Goal: Task Accomplishment & Management: Complete application form

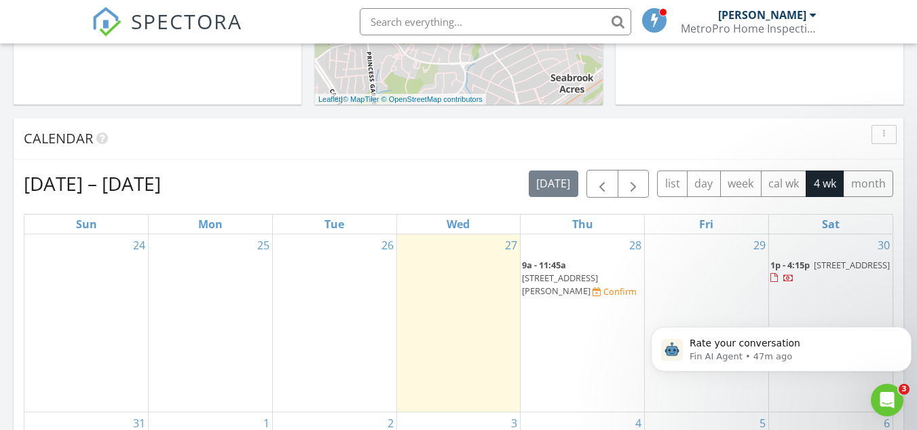
scroll to position [499, 0]
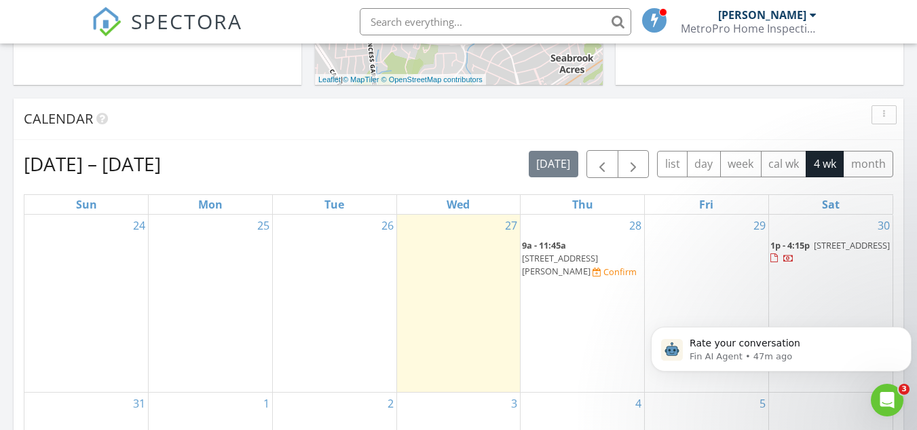
click at [604, 270] on div "Confirm" at bounding box center [620, 271] width 33 height 11
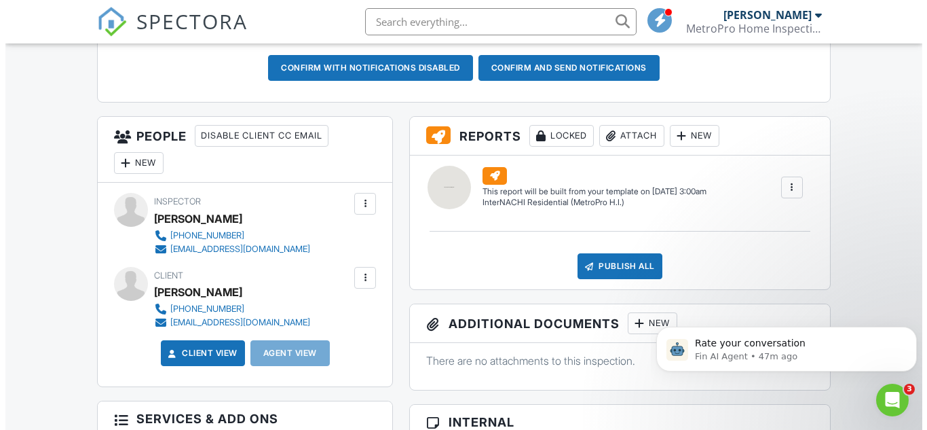
scroll to position [392, 0]
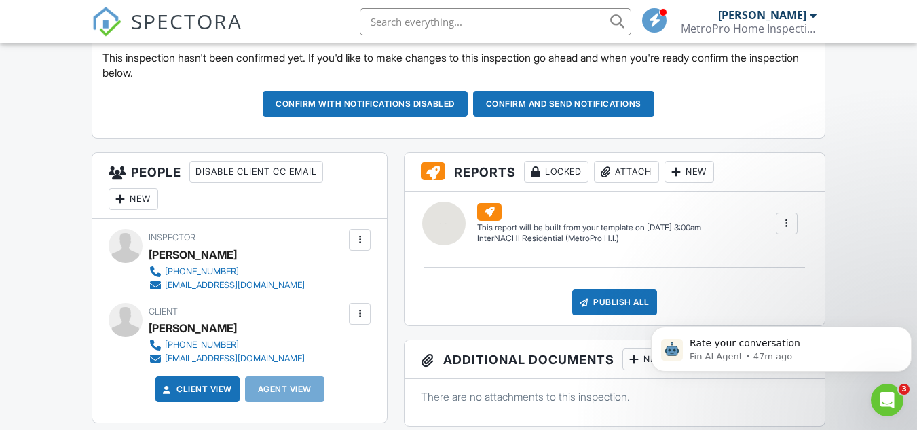
drag, startPoint x: 923, startPoint y: 93, endPoint x: 919, endPoint y: 181, distance: 87.7
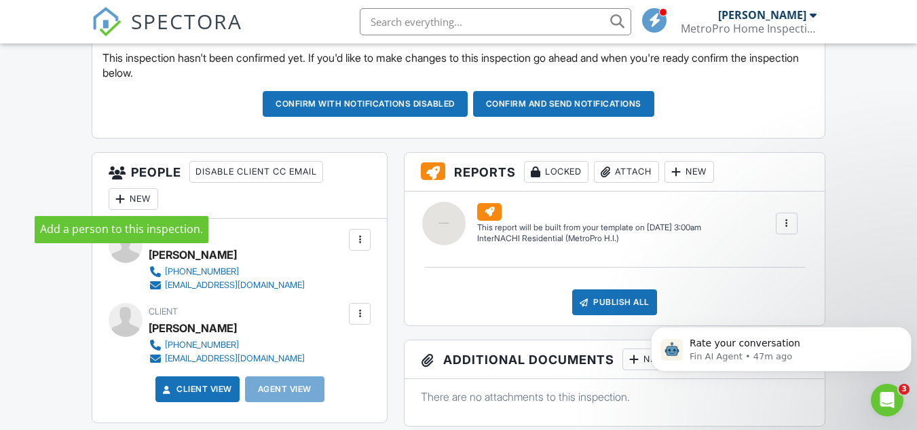
click at [119, 200] on div at bounding box center [120, 199] width 14 height 14
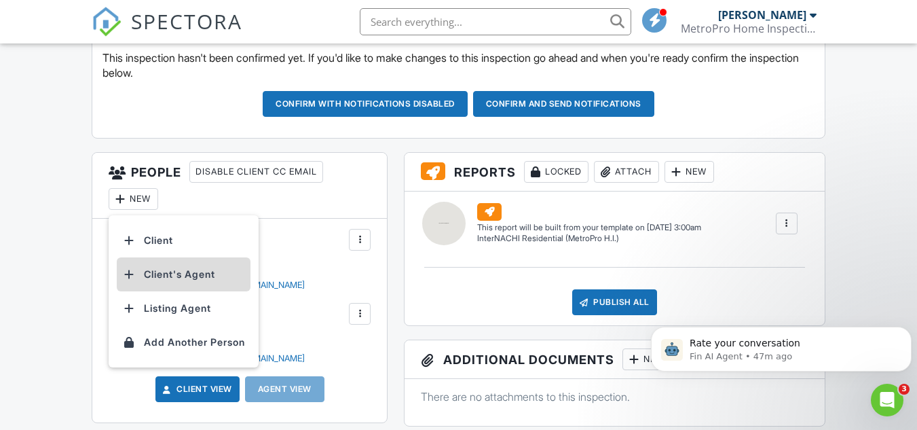
click at [158, 270] on li "Client's Agent" at bounding box center [184, 274] width 134 height 34
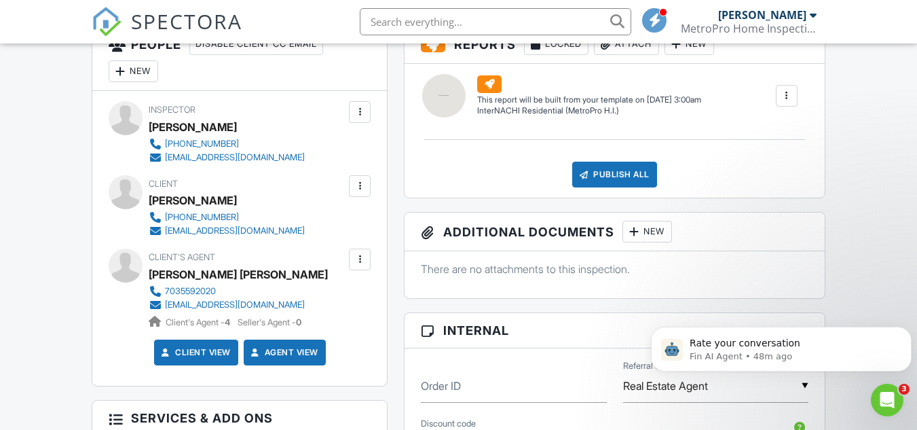
scroll to position [180, 0]
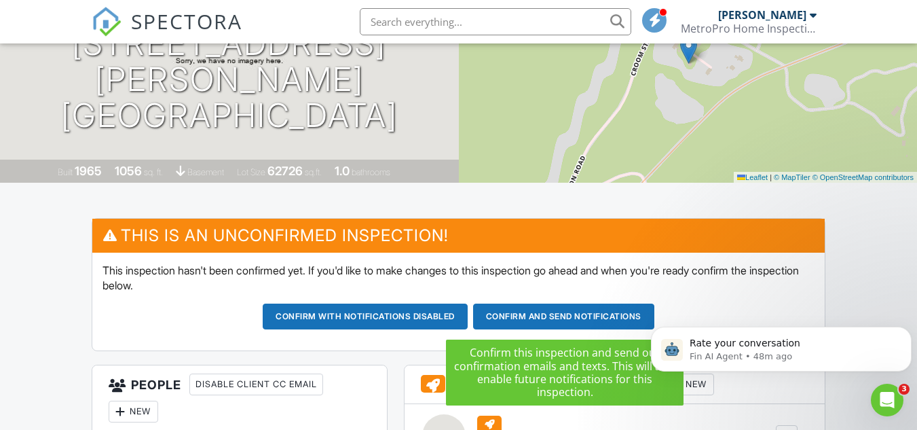
click at [468, 314] on button "Confirm and send notifications" at bounding box center [365, 316] width 205 height 26
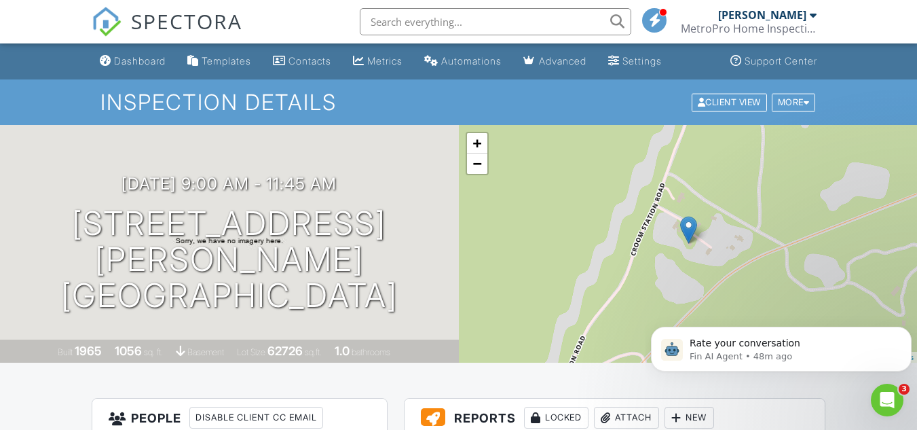
click at [817, 12] on link "Craig Hall MetroPro Home Inspections, LLC" at bounding box center [750, 21] width 139 height 43
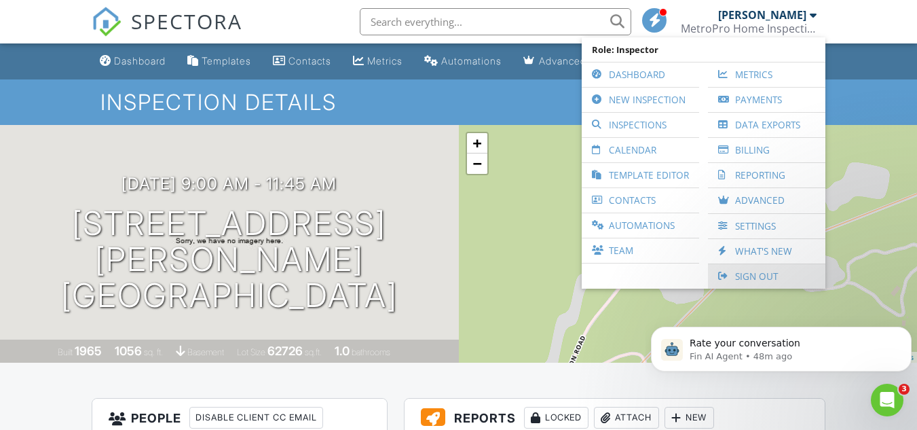
click at [771, 274] on link "Sign Out" at bounding box center [767, 276] width 104 height 24
